Goal: Obtain resource: Obtain resource

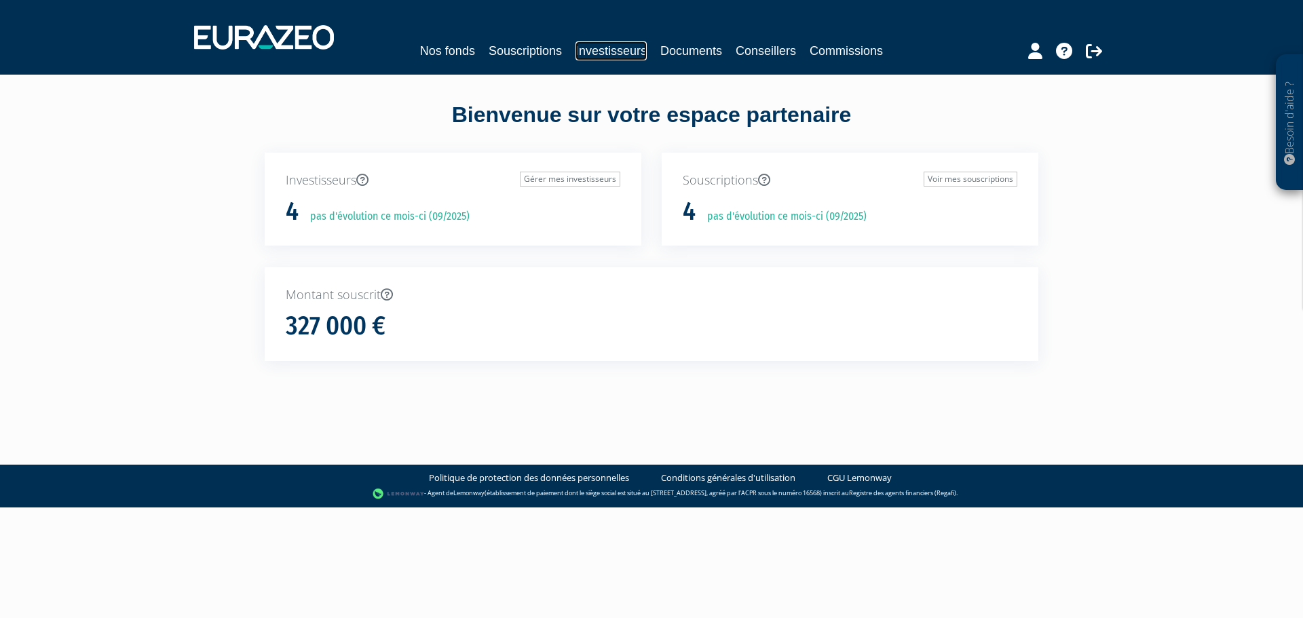
click at [623, 50] on link "Investisseurs" at bounding box center [611, 50] width 71 height 19
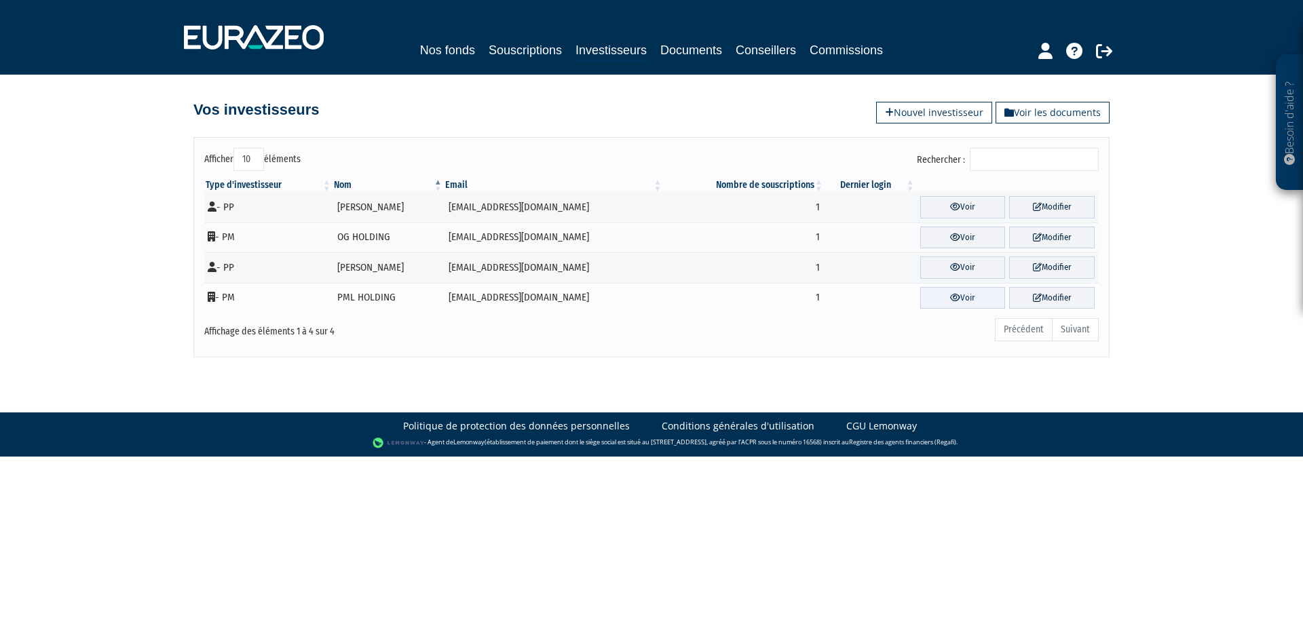
click at [957, 299] on link "Voir" at bounding box center [963, 298] width 86 height 22
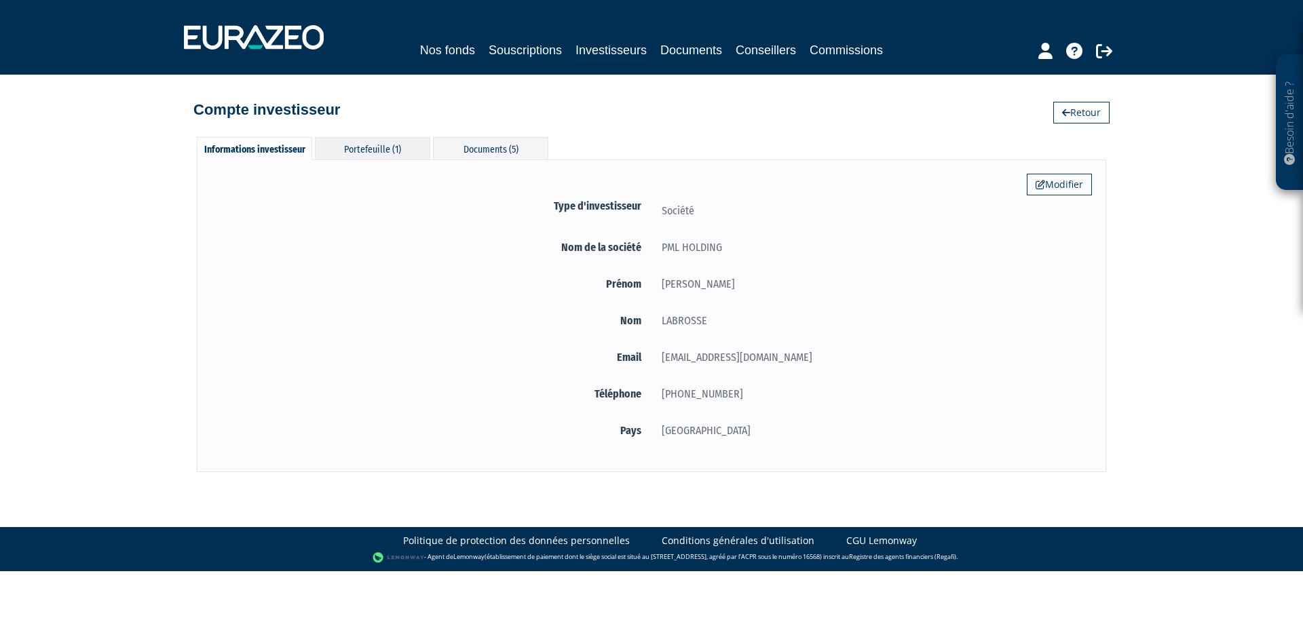
click at [386, 147] on div "Portefeuille (1)" at bounding box center [372, 148] width 115 height 22
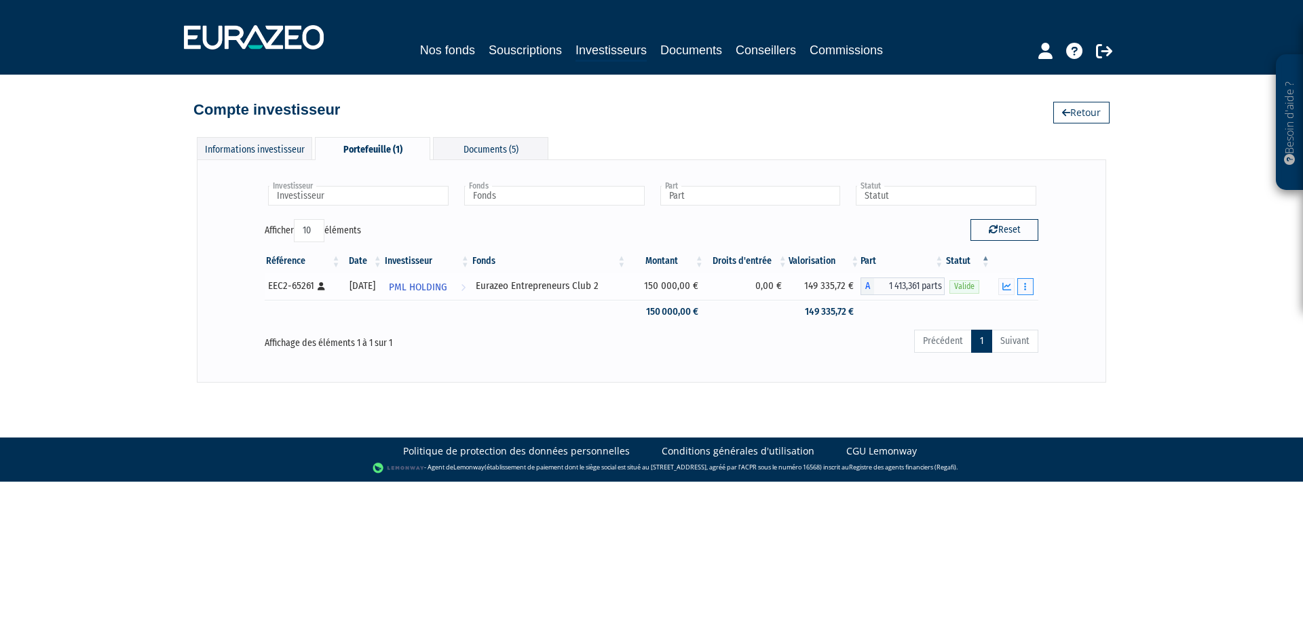
click at [1029, 285] on button "button" at bounding box center [1026, 286] width 16 height 17
click at [1014, 307] on link "Documents" at bounding box center [996, 311] width 68 height 22
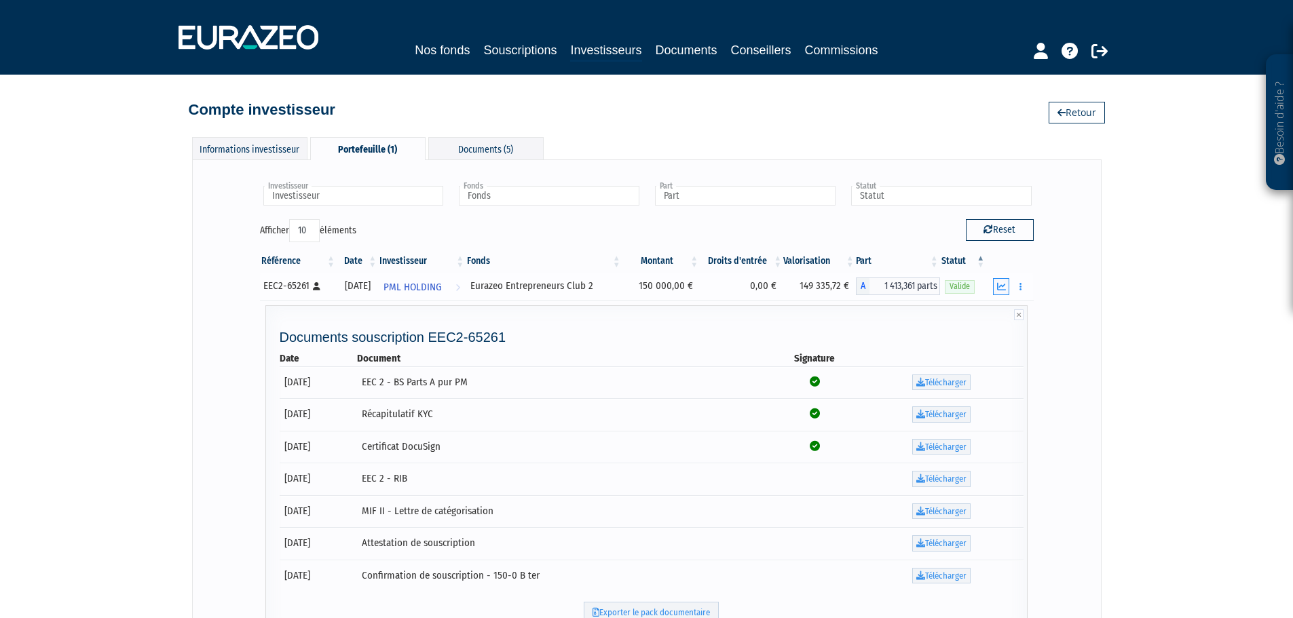
click at [1006, 284] on icon "button" at bounding box center [1001, 286] width 9 height 9
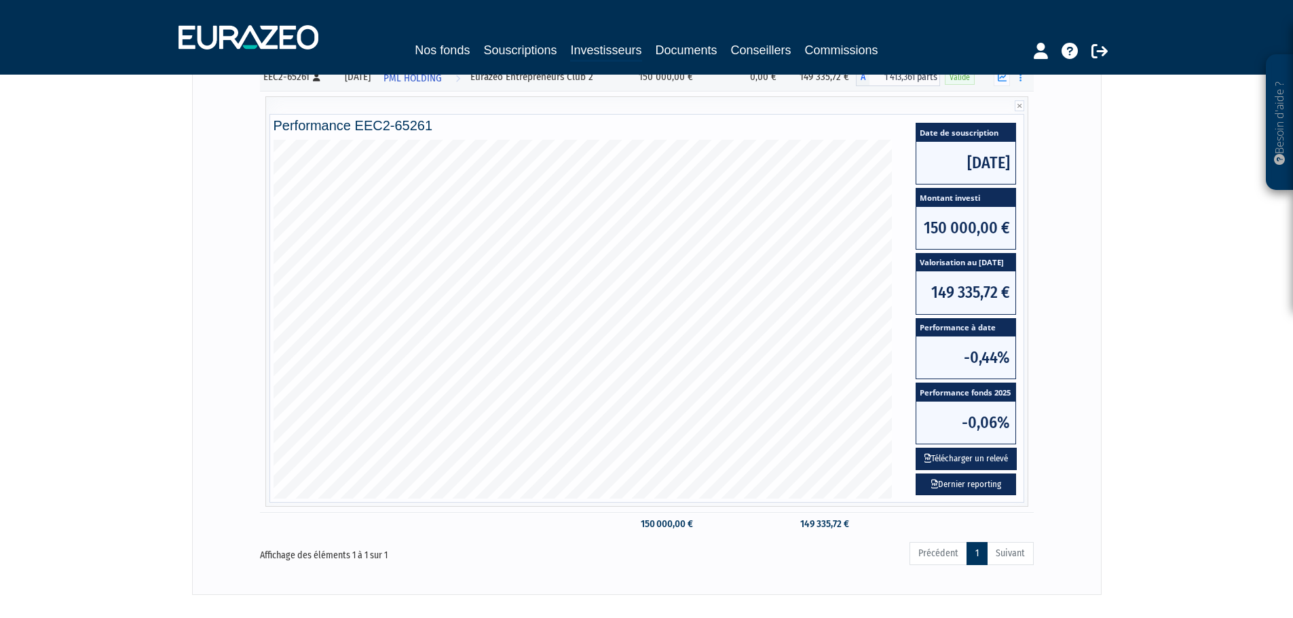
scroll to position [272, 0]
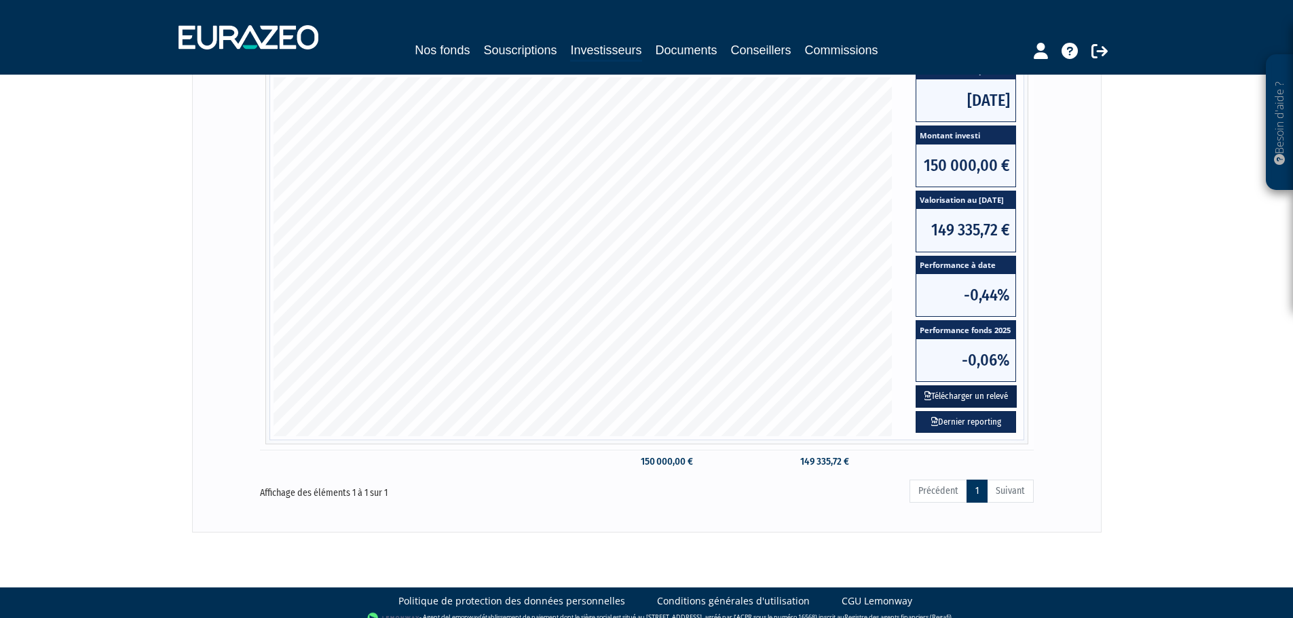
click at [975, 395] on button "Télécharger un relevé" at bounding box center [966, 397] width 101 height 22
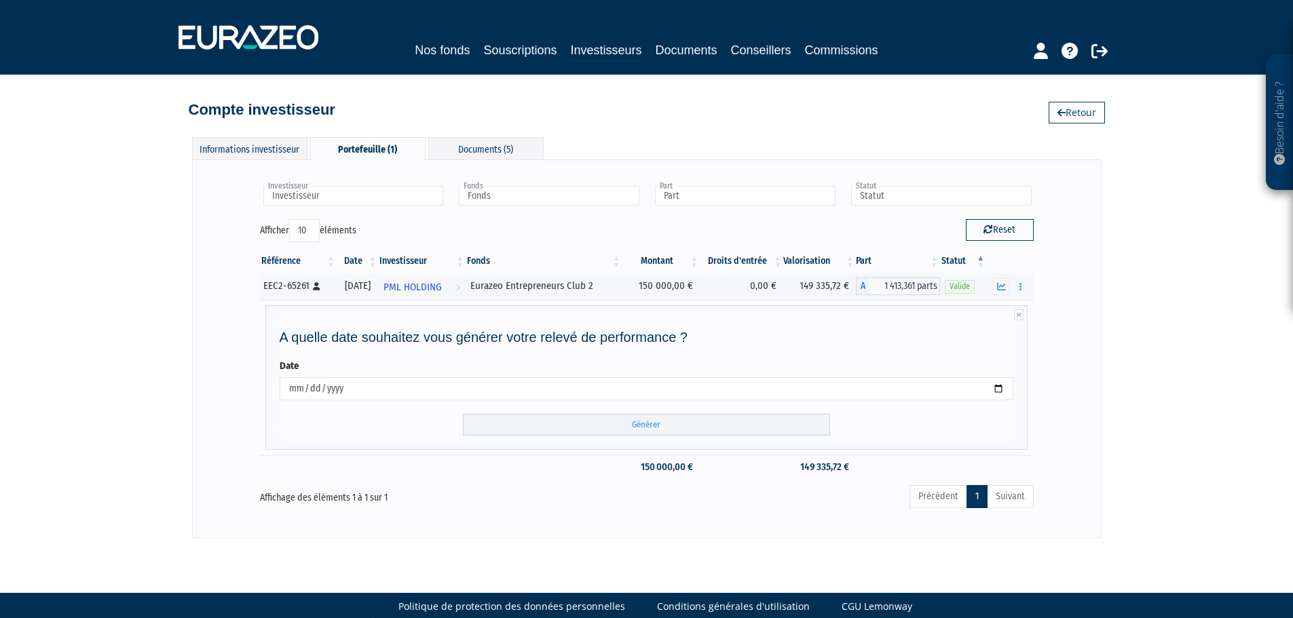
scroll to position [19, 0]
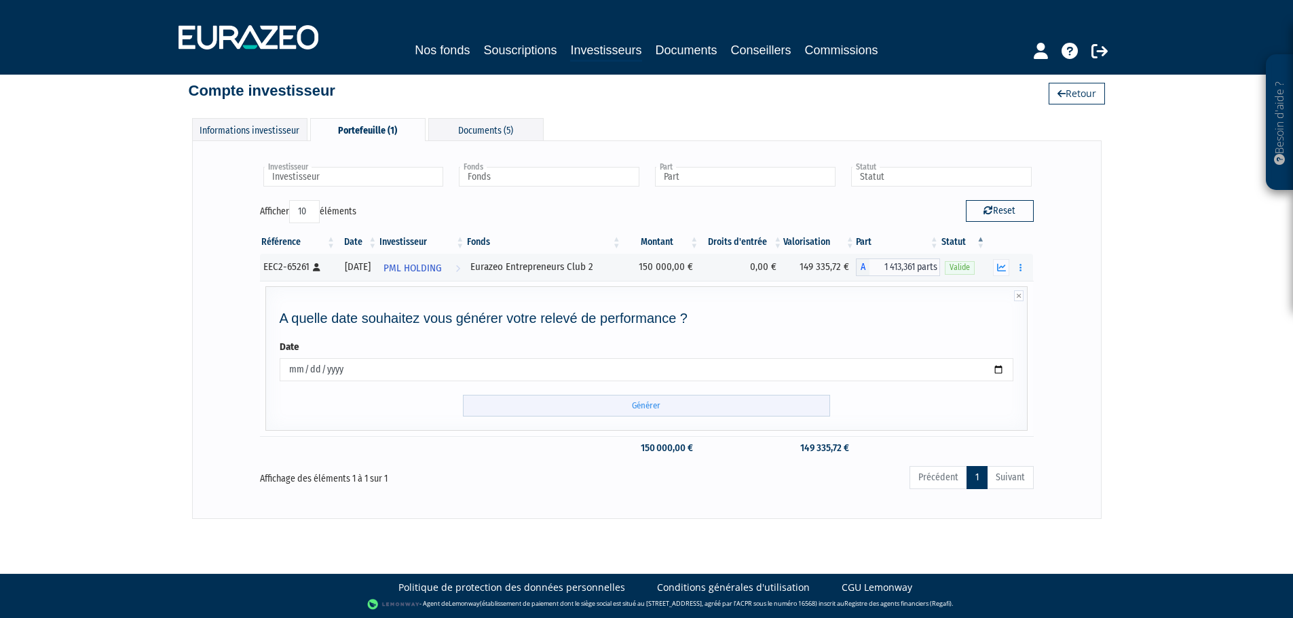
click at [641, 407] on input "Générer" at bounding box center [646, 406] width 367 height 22
